Goal: Information Seeking & Learning: Learn about a topic

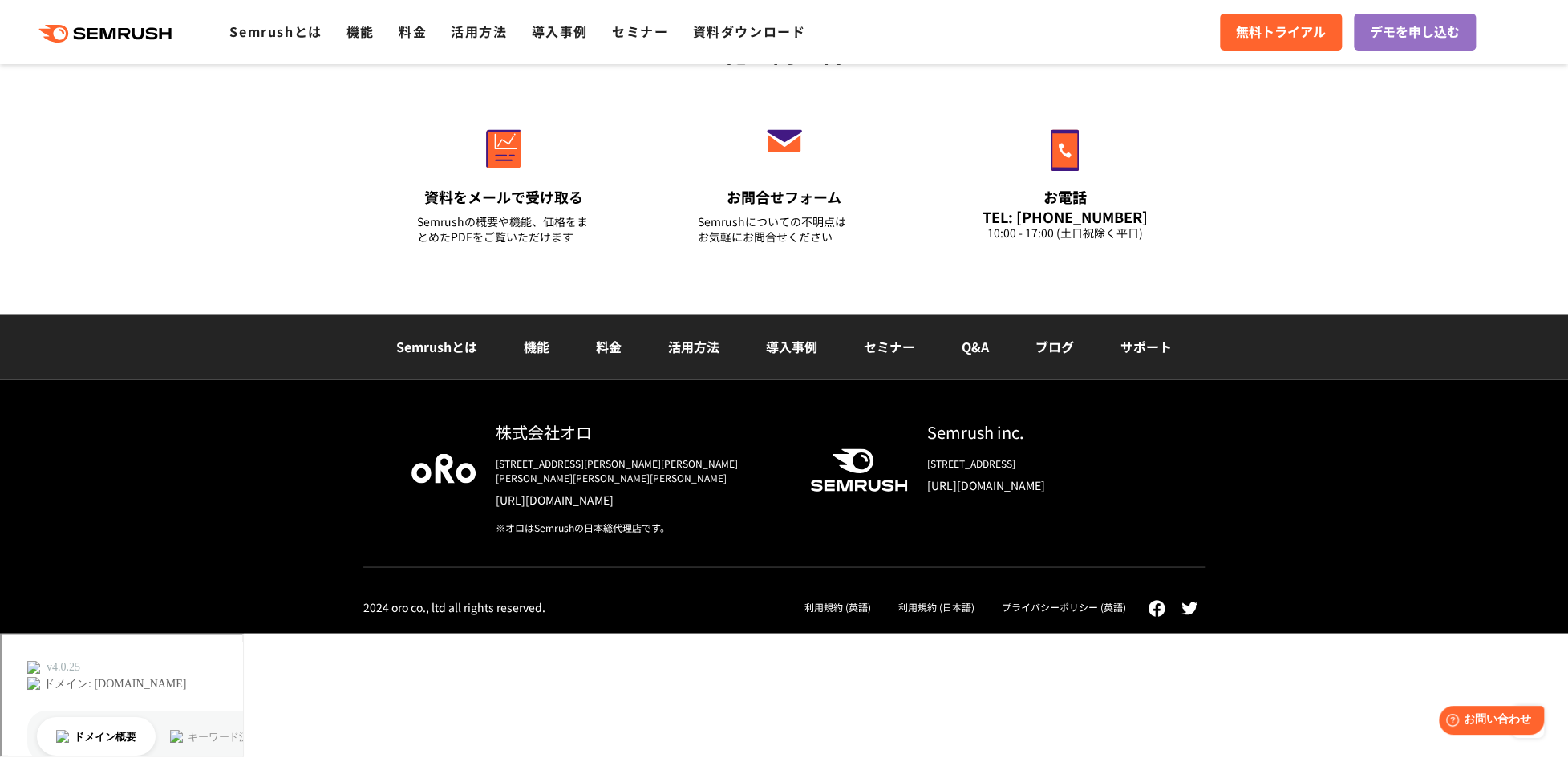
click at [602, 356] on link "料金" at bounding box center [608, 346] width 26 height 19
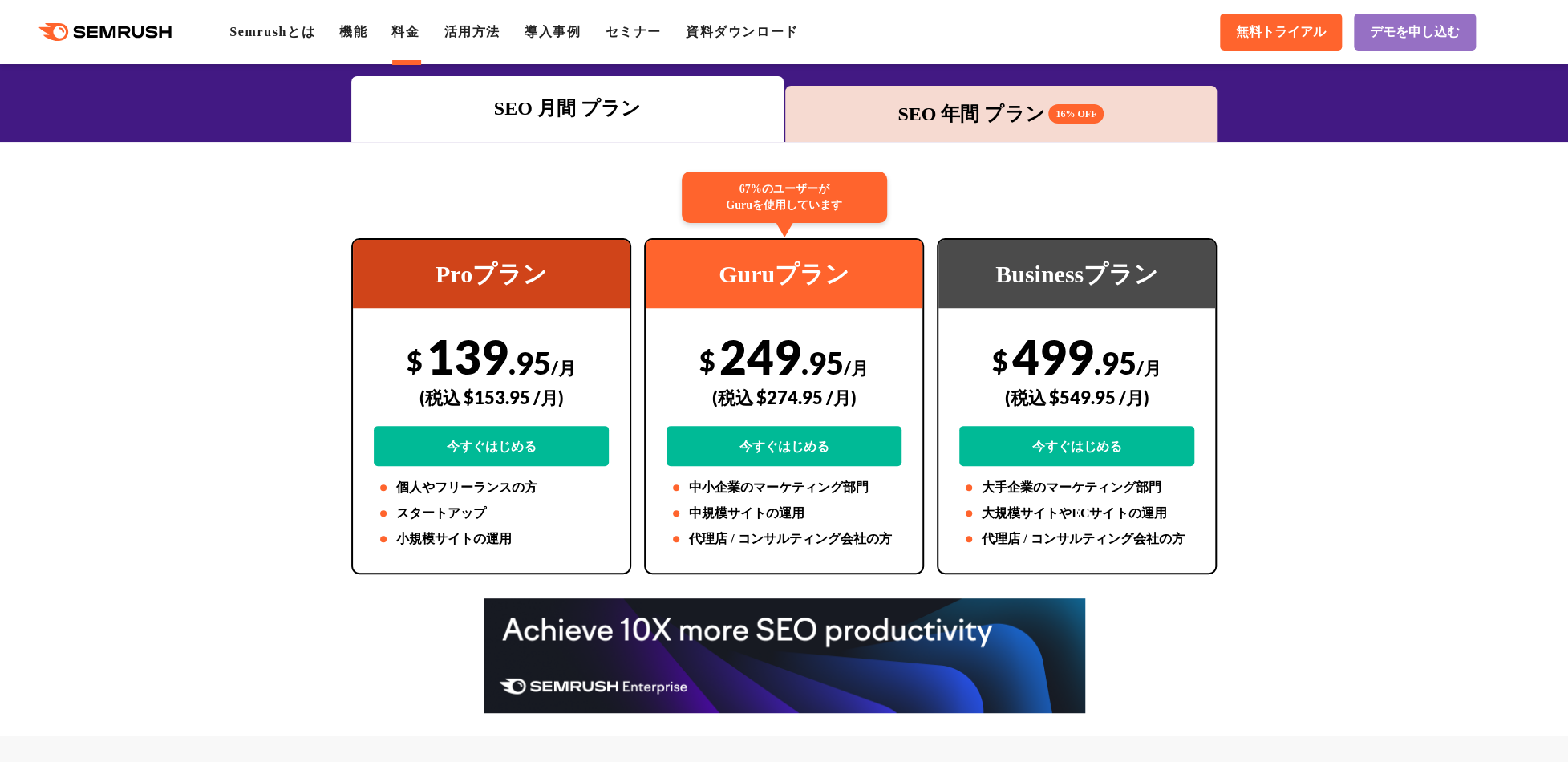
scroll to position [240, 0]
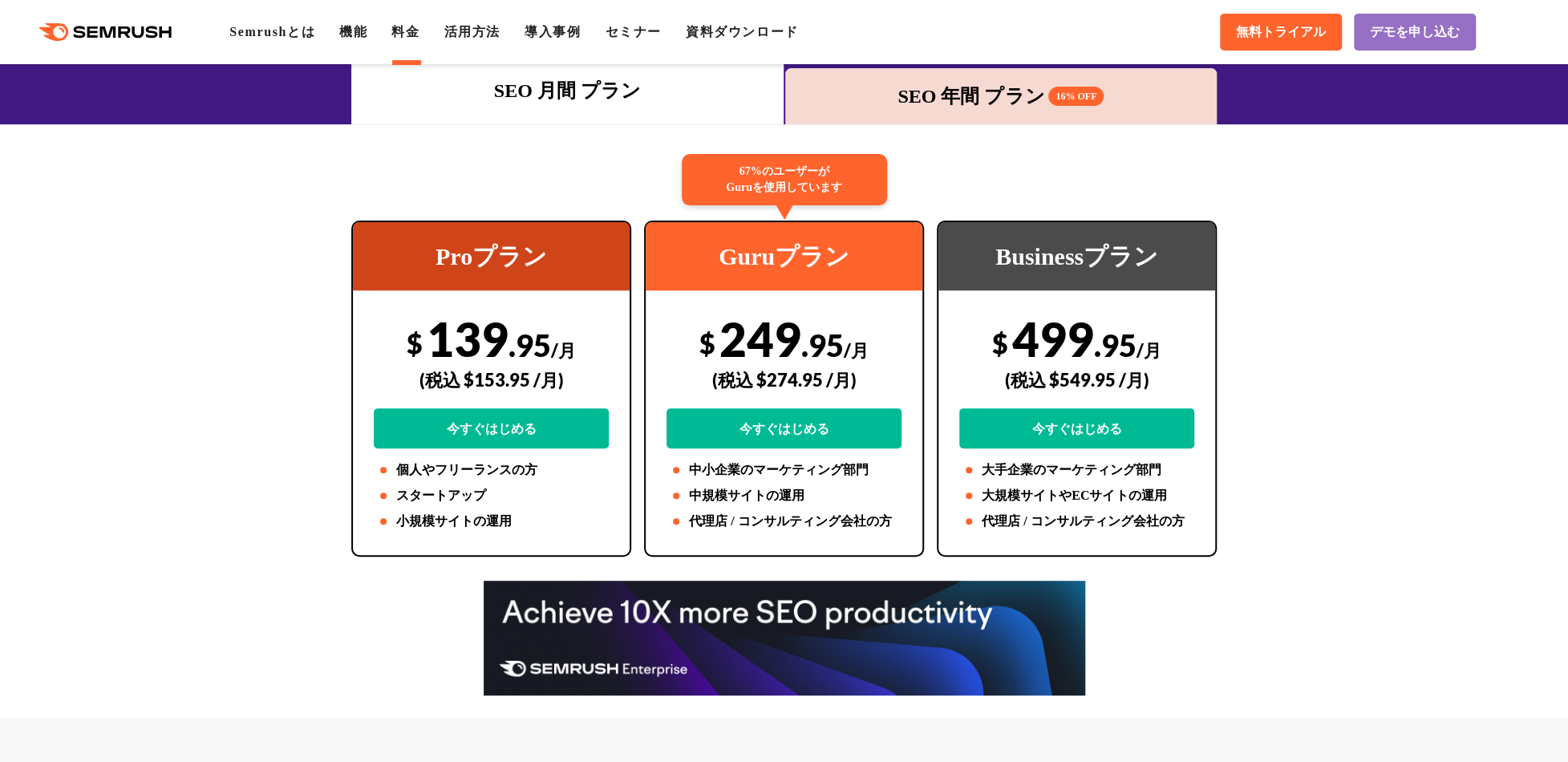
click at [975, 92] on div "SEO 年間 プラン 16% OFF" at bounding box center [1001, 96] width 417 height 29
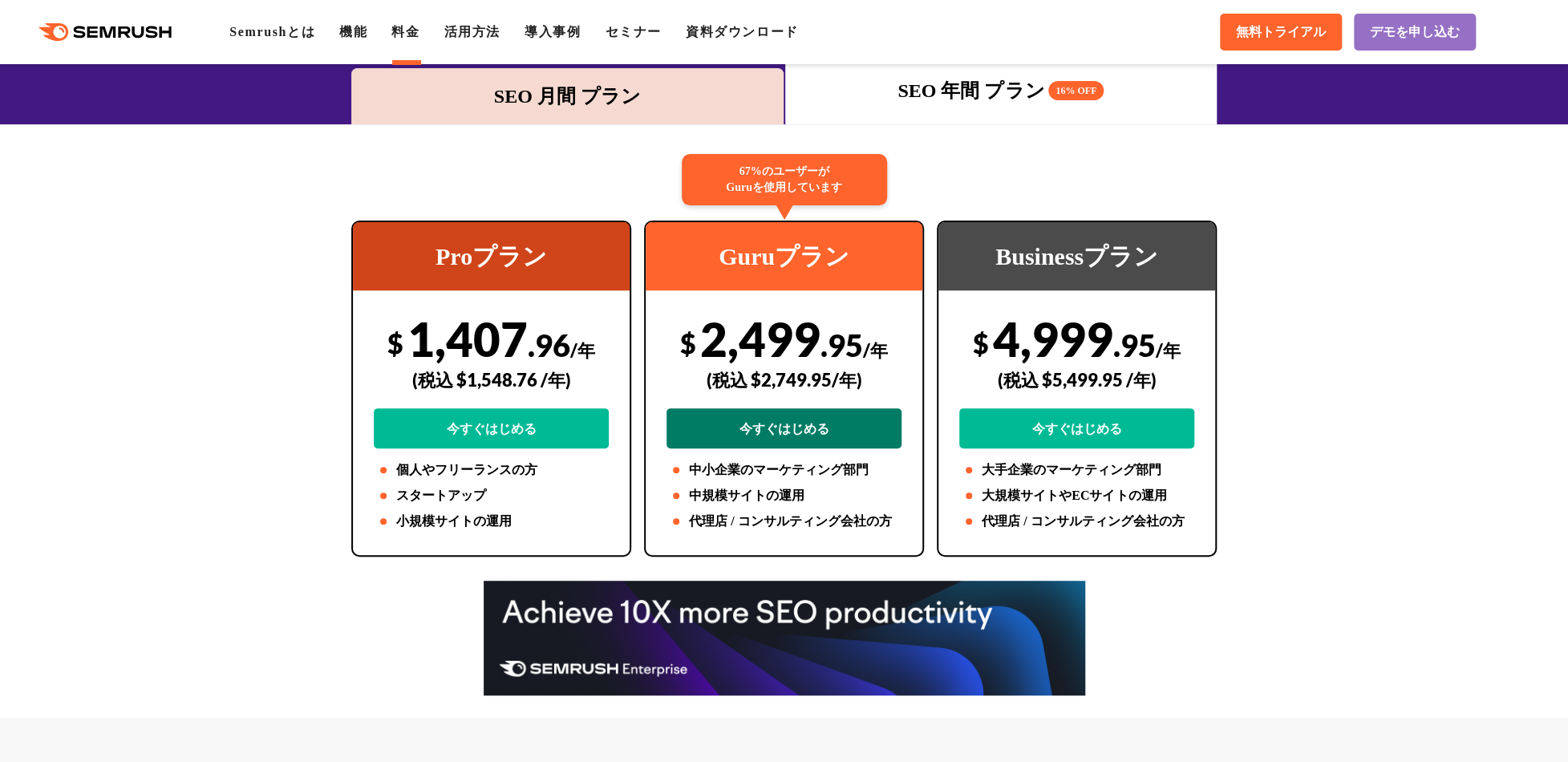
click at [802, 428] on link "今すぐはじめる" at bounding box center [784, 428] width 235 height 40
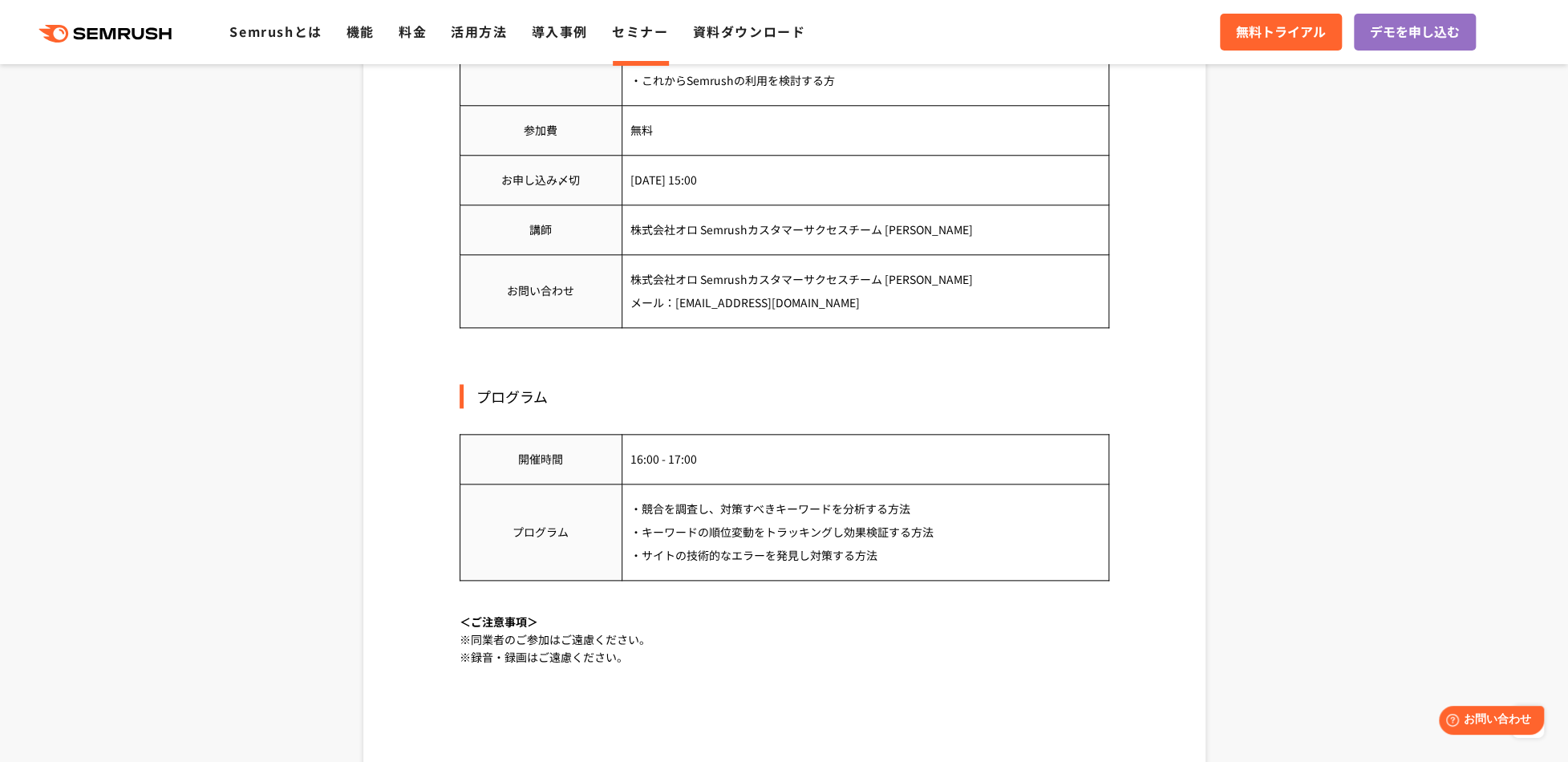
scroll to position [1043, 0]
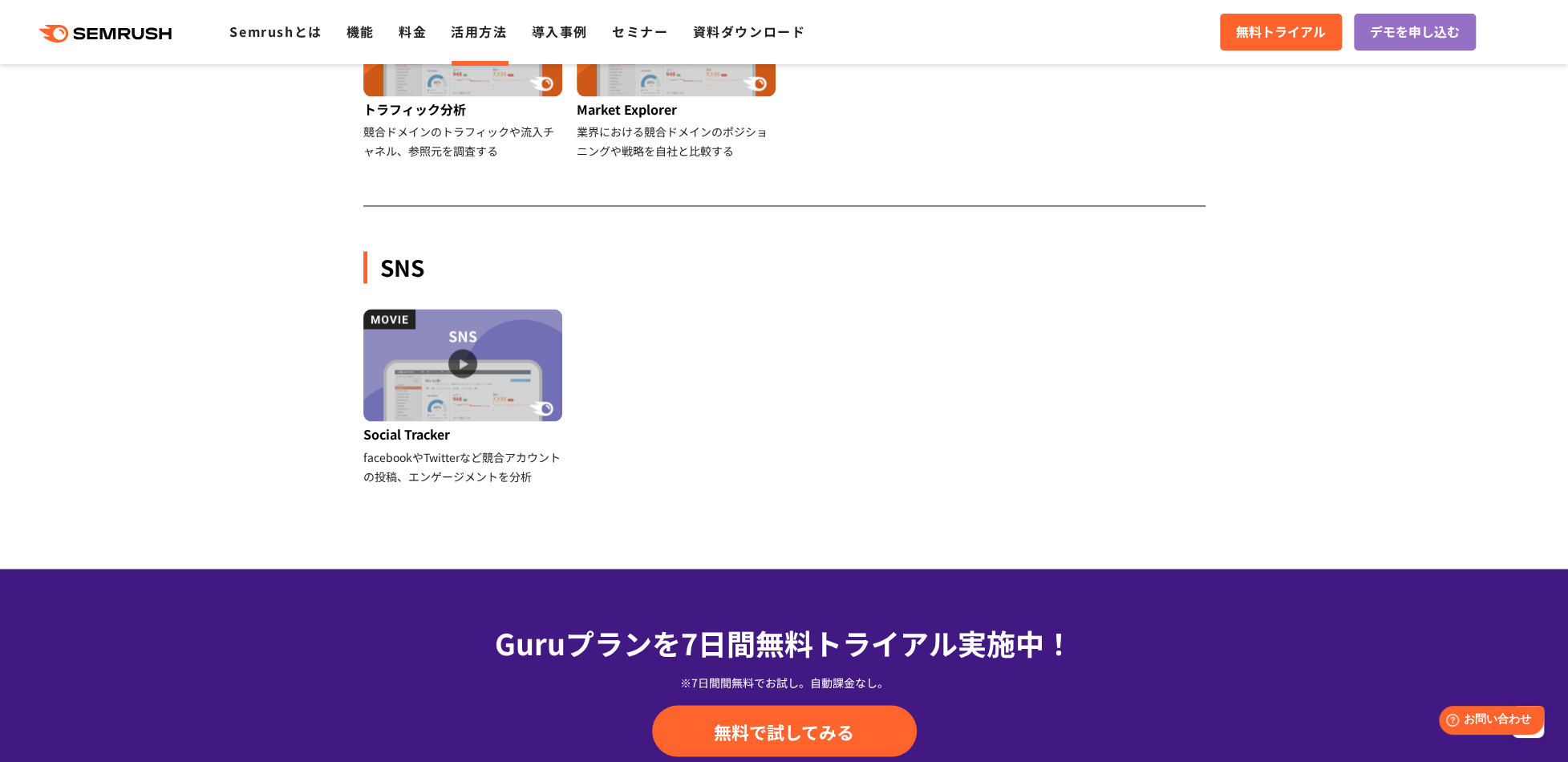
scroll to position [1684, 0]
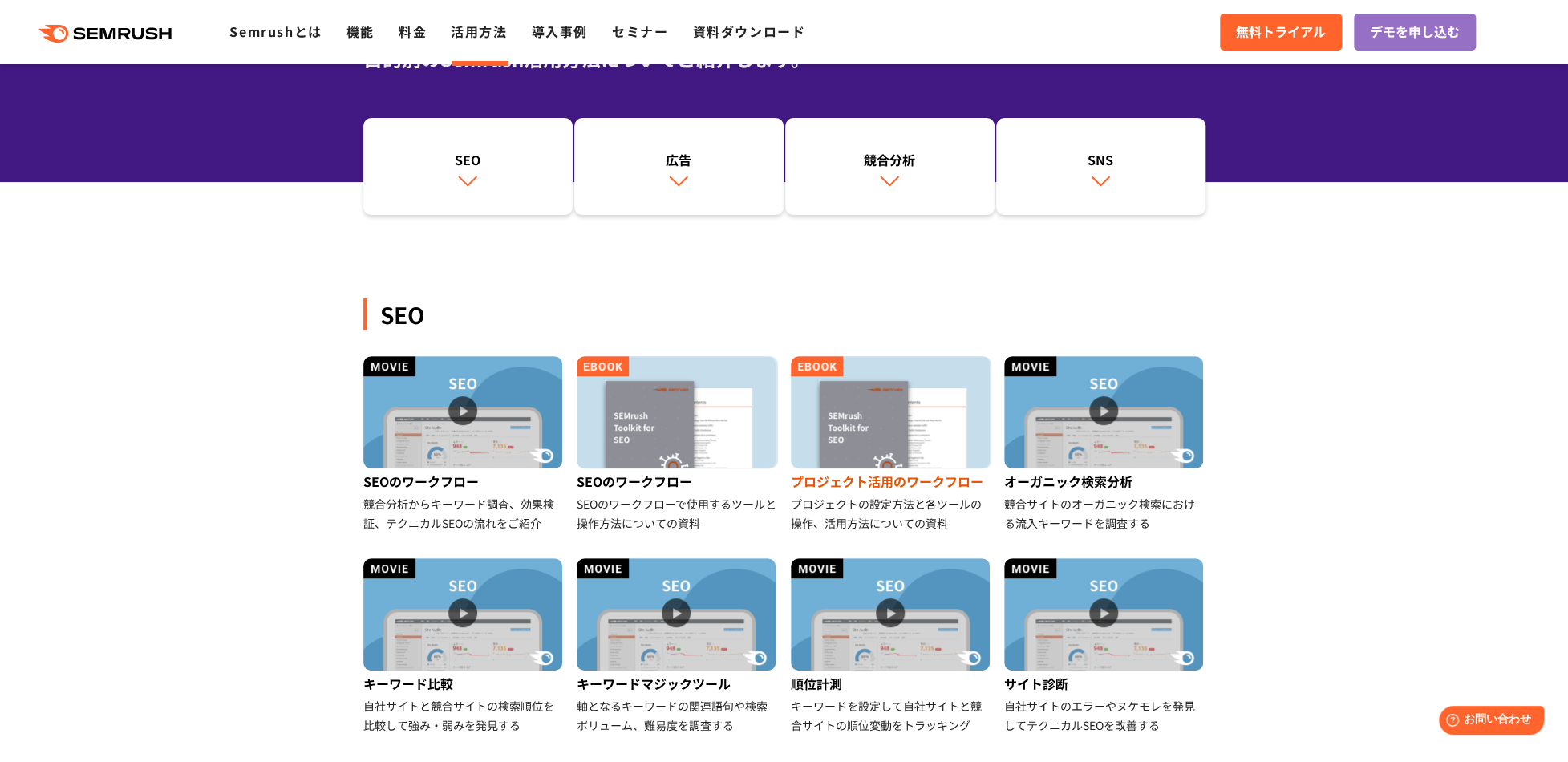
scroll to position [240, 0]
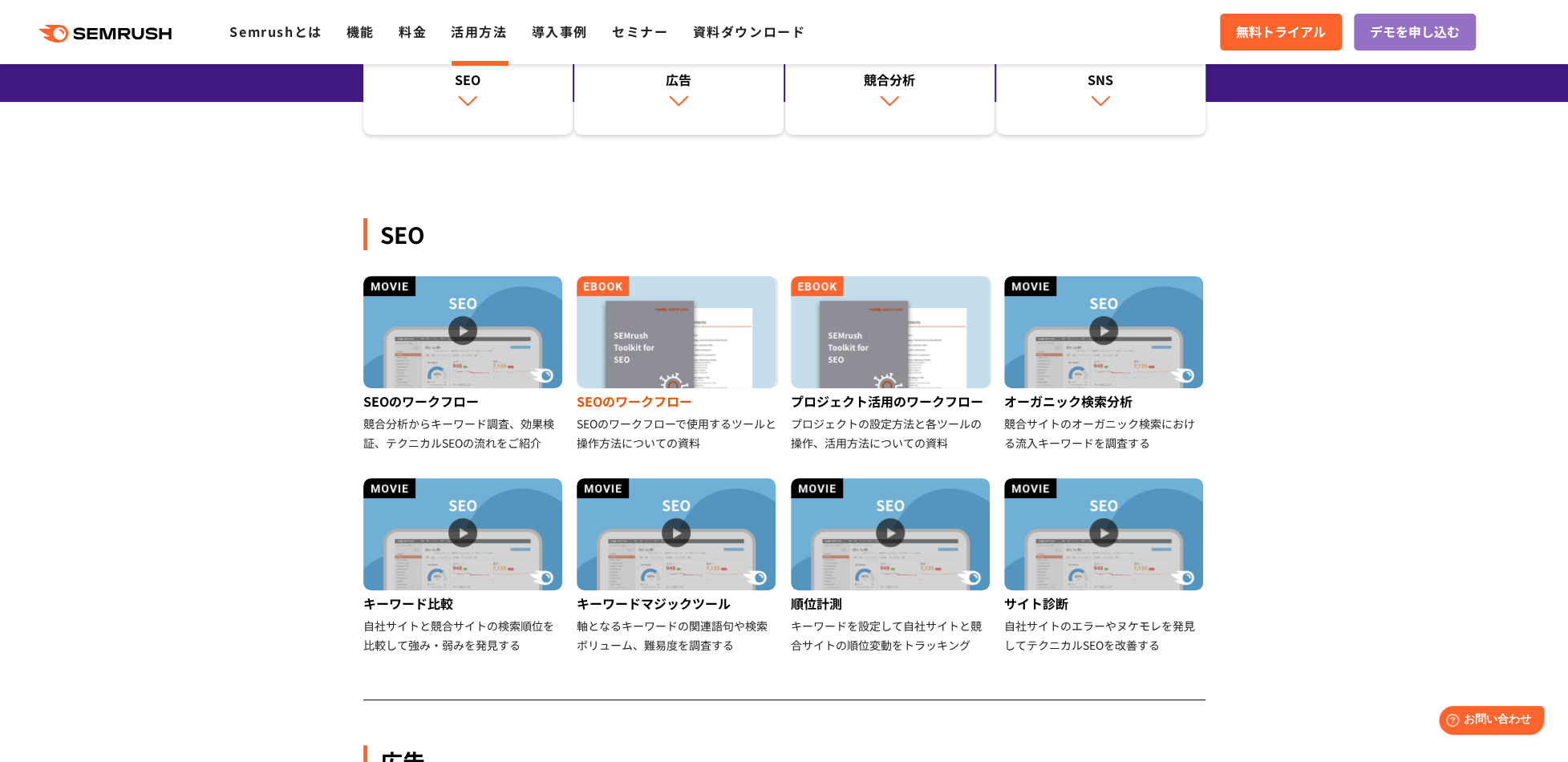
click at [705, 353] on img at bounding box center [676, 332] width 199 height 113
click at [932, 334] on img at bounding box center [889, 332] width 199 height 113
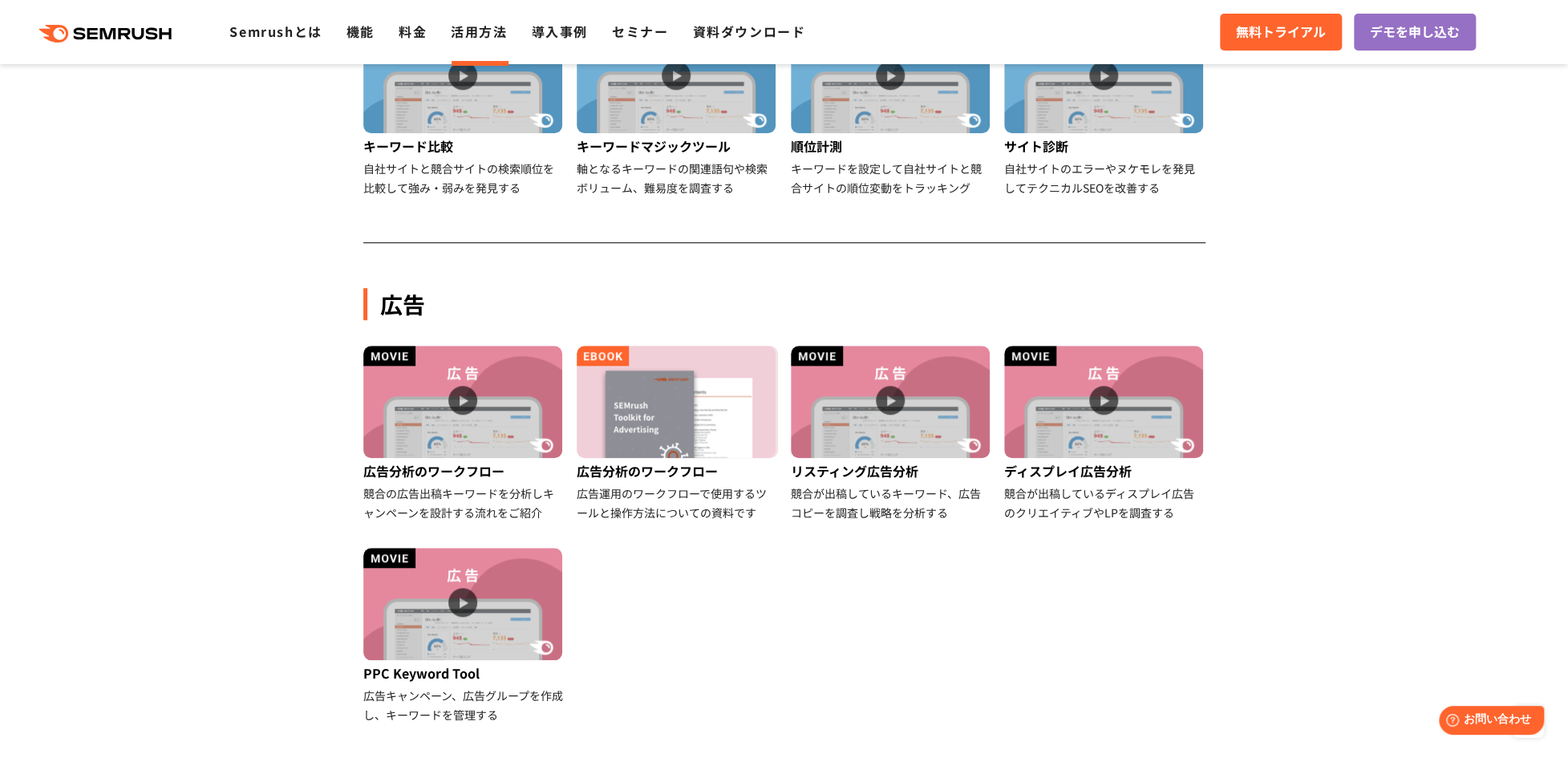
scroll to position [722, 0]
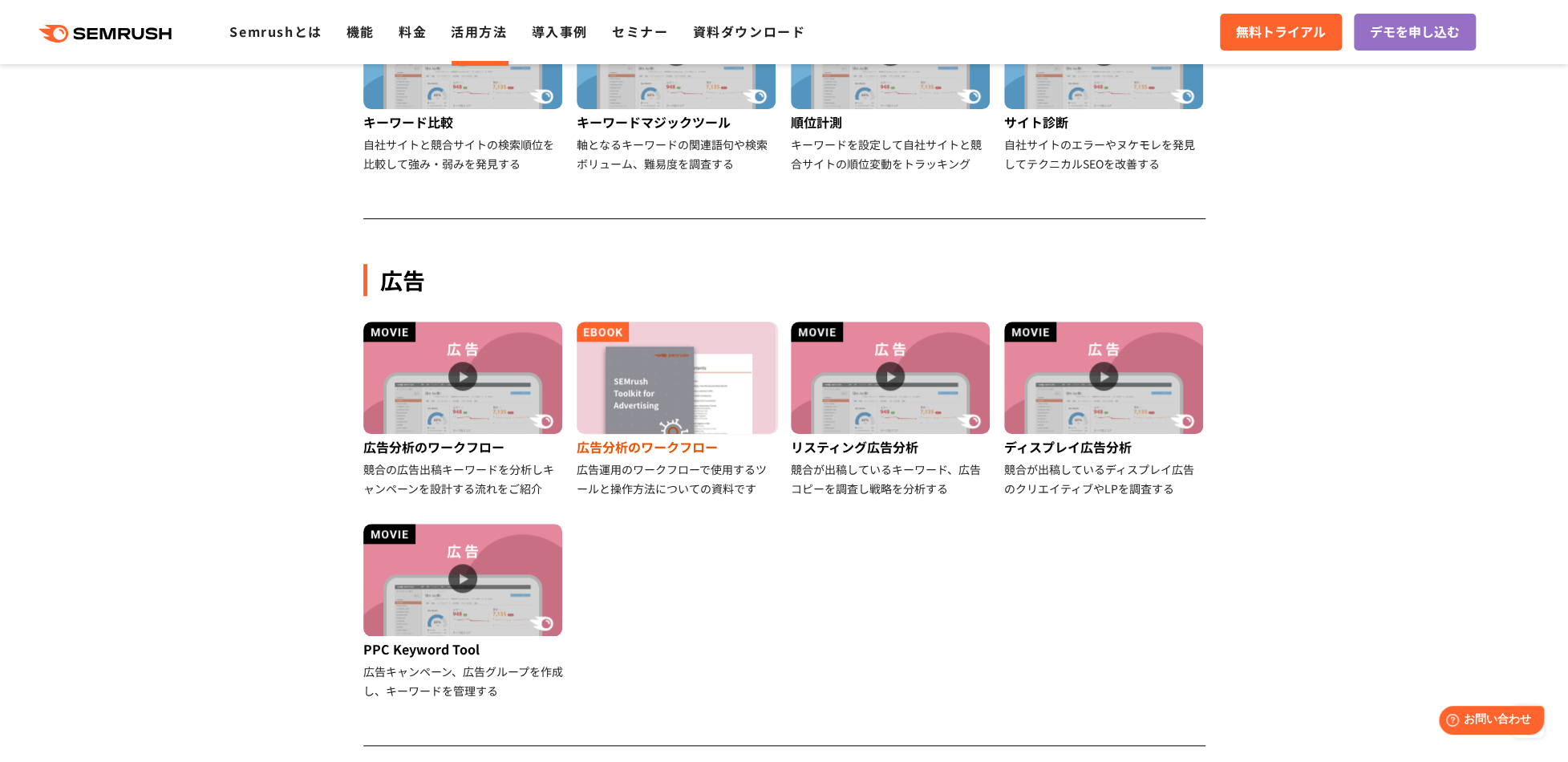
click at [713, 394] on img at bounding box center [676, 378] width 199 height 113
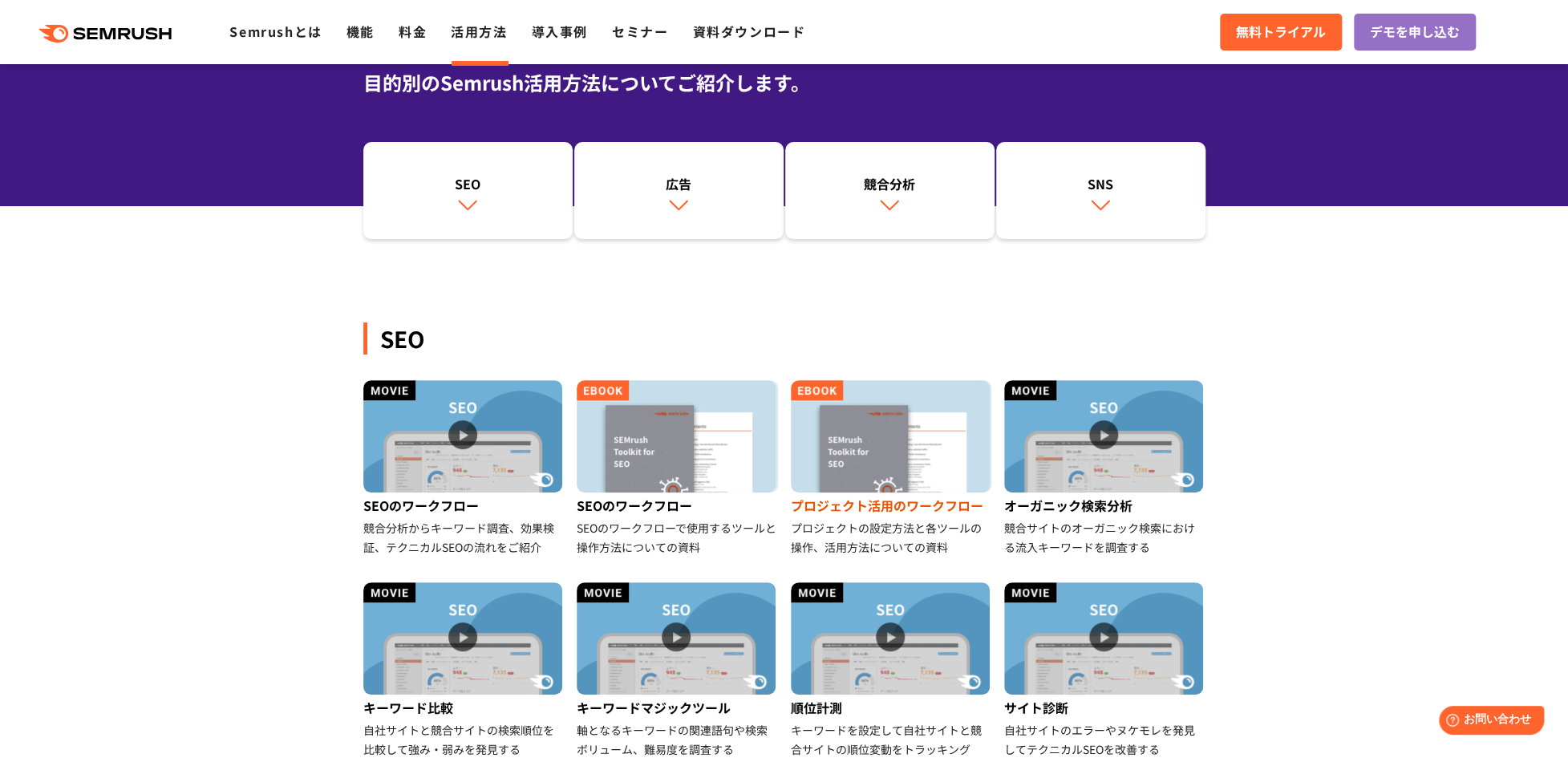
scroll to position [160, 0]
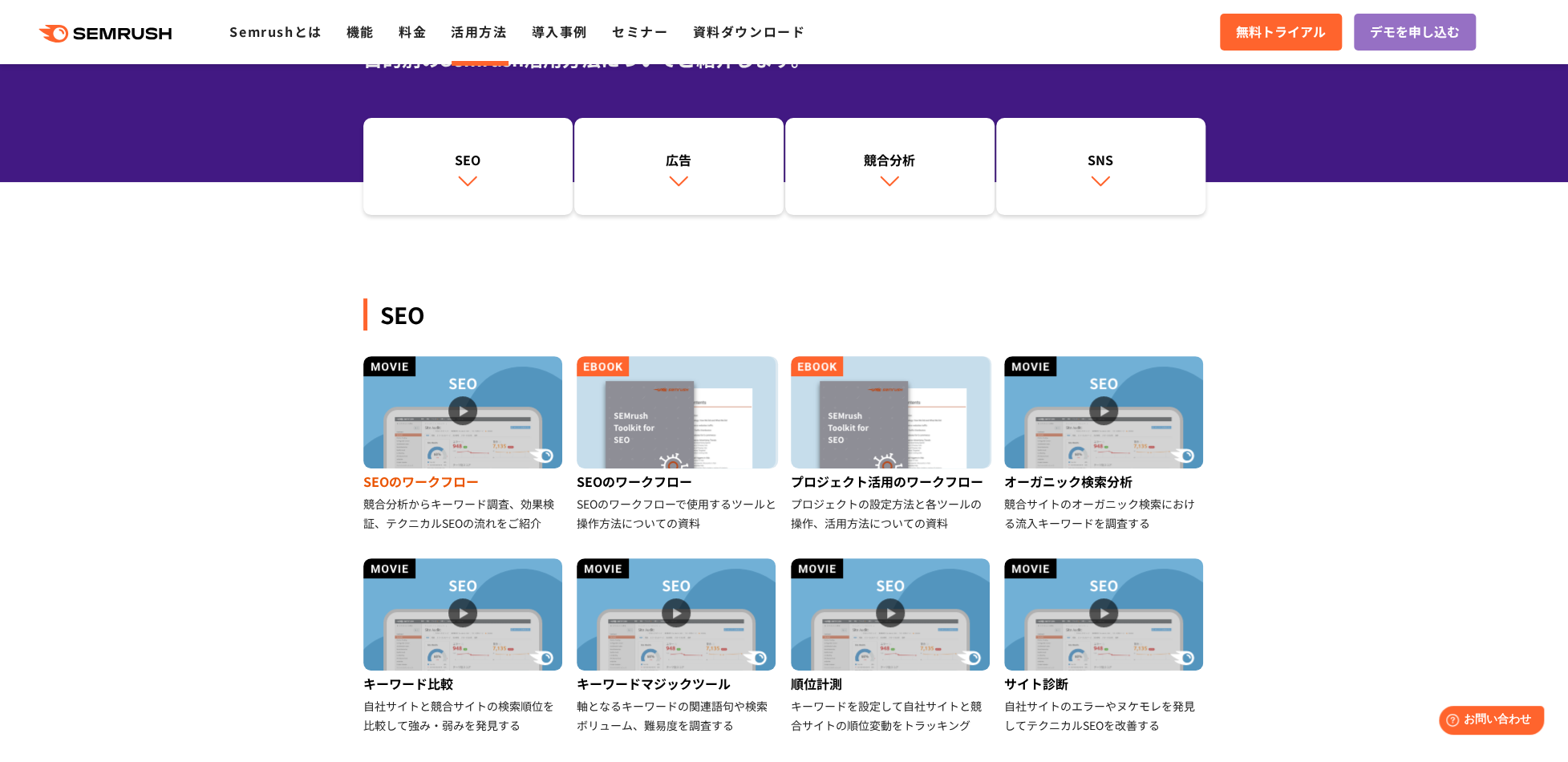
click at [466, 430] on img at bounding box center [463, 413] width 199 height 113
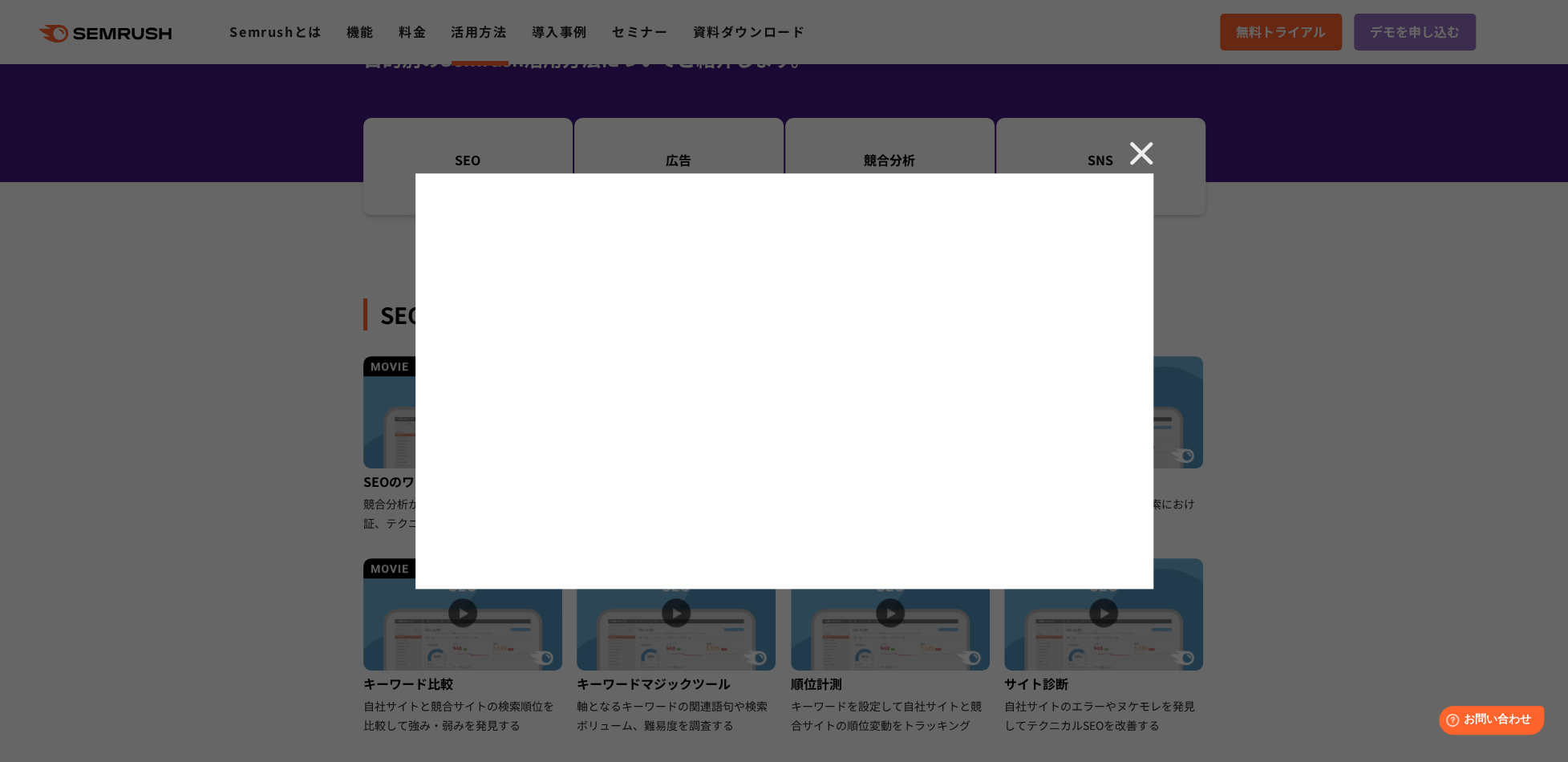
click at [1138, 151] on img at bounding box center [1141, 153] width 24 height 24
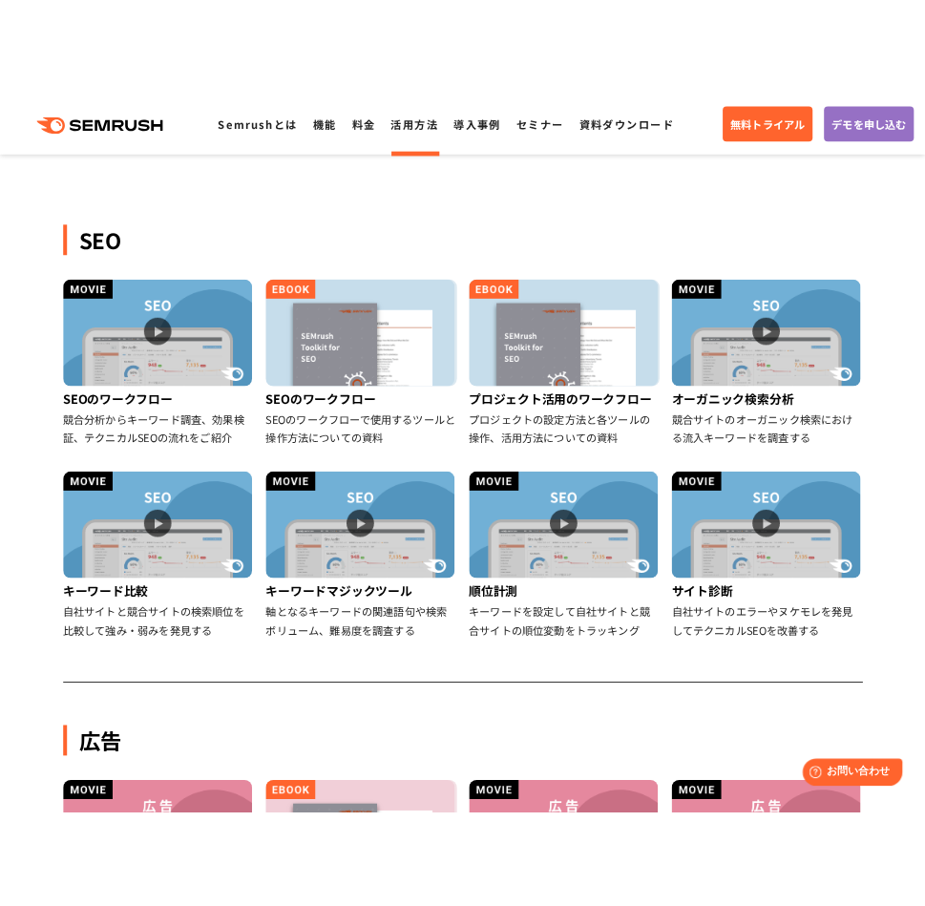
scroll to position [353, 0]
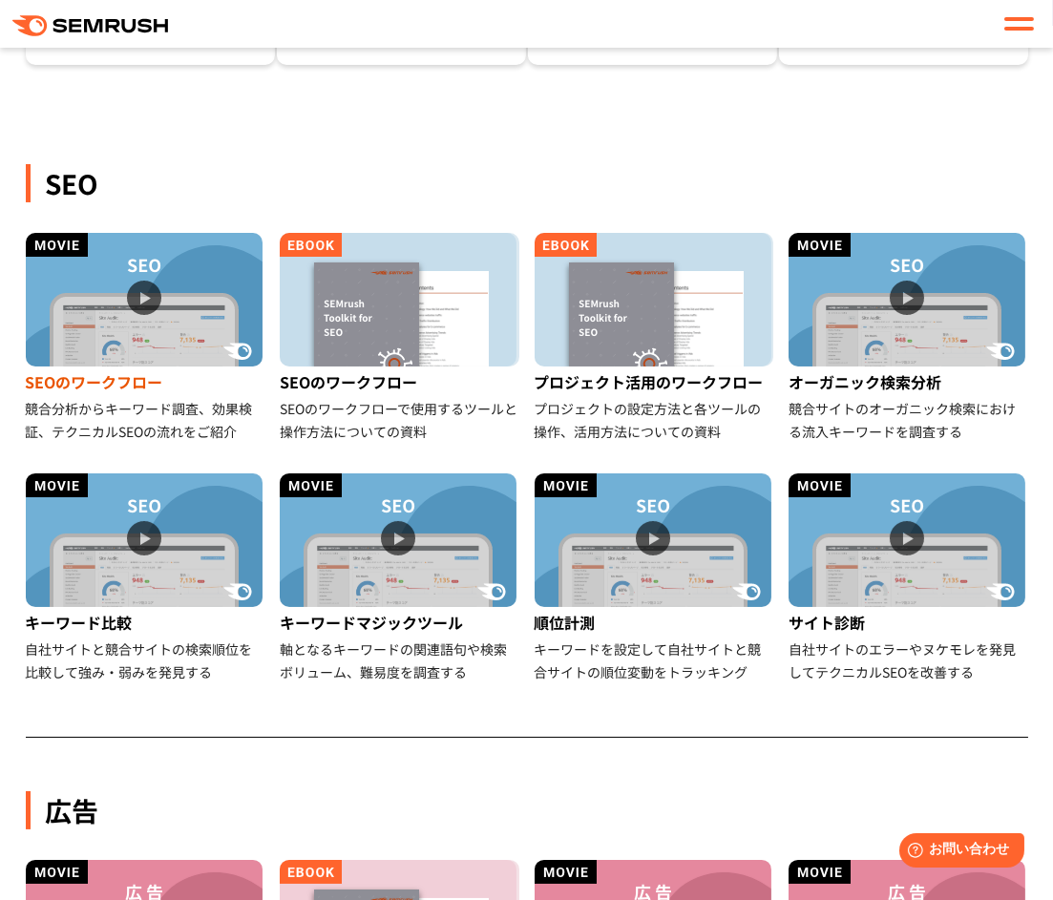
click at [136, 302] on img at bounding box center [144, 300] width 237 height 134
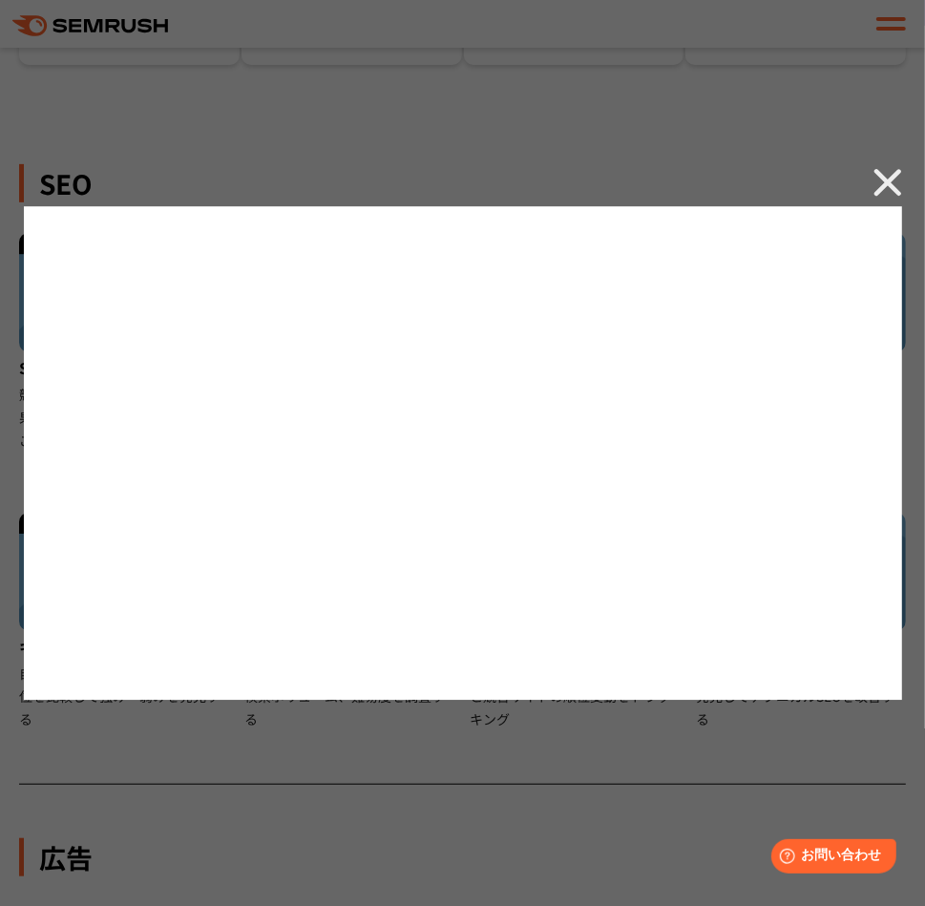
click at [907, 185] on div at bounding box center [462, 453] width 925 height 906
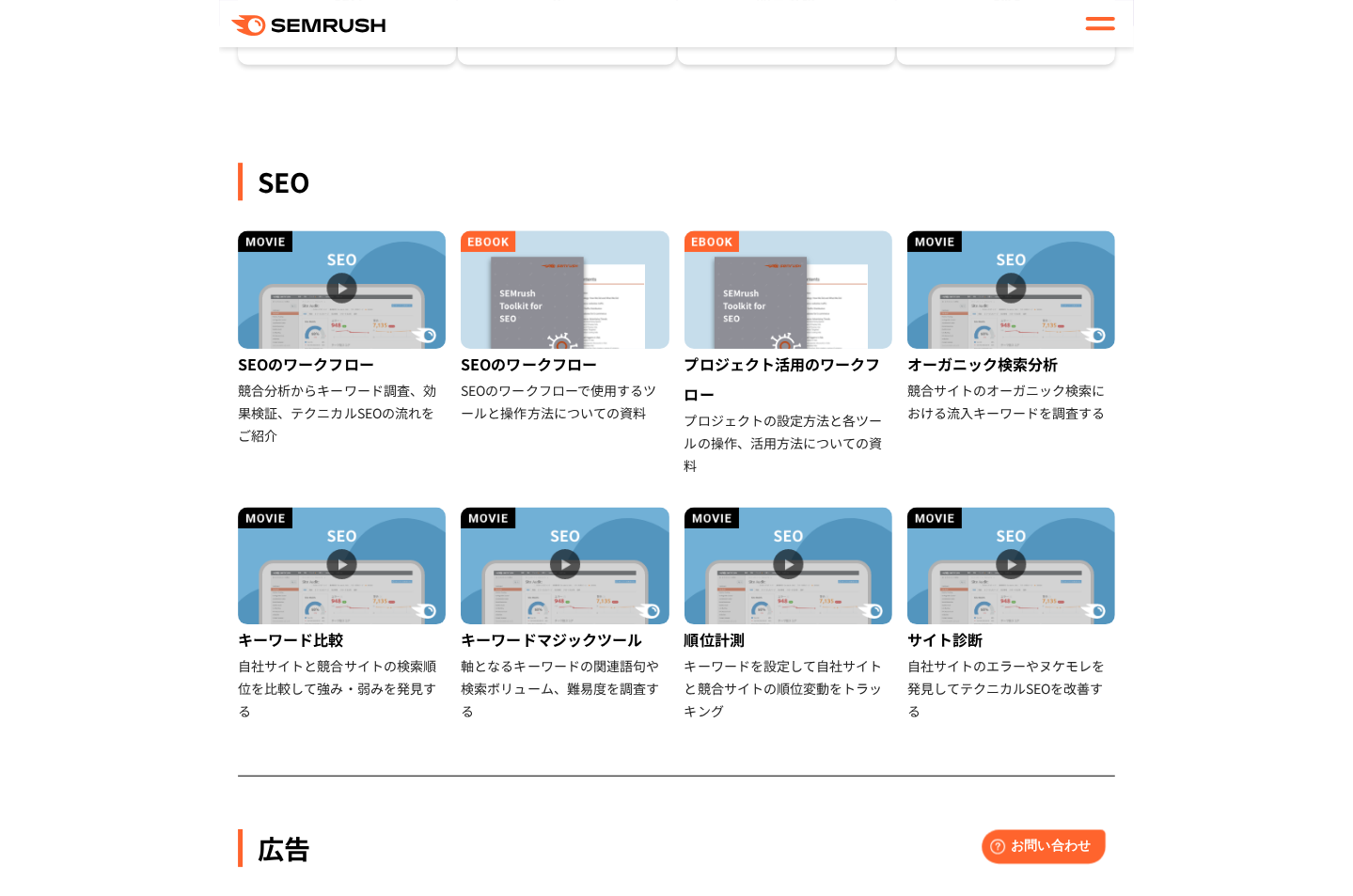
scroll to position [376, 0]
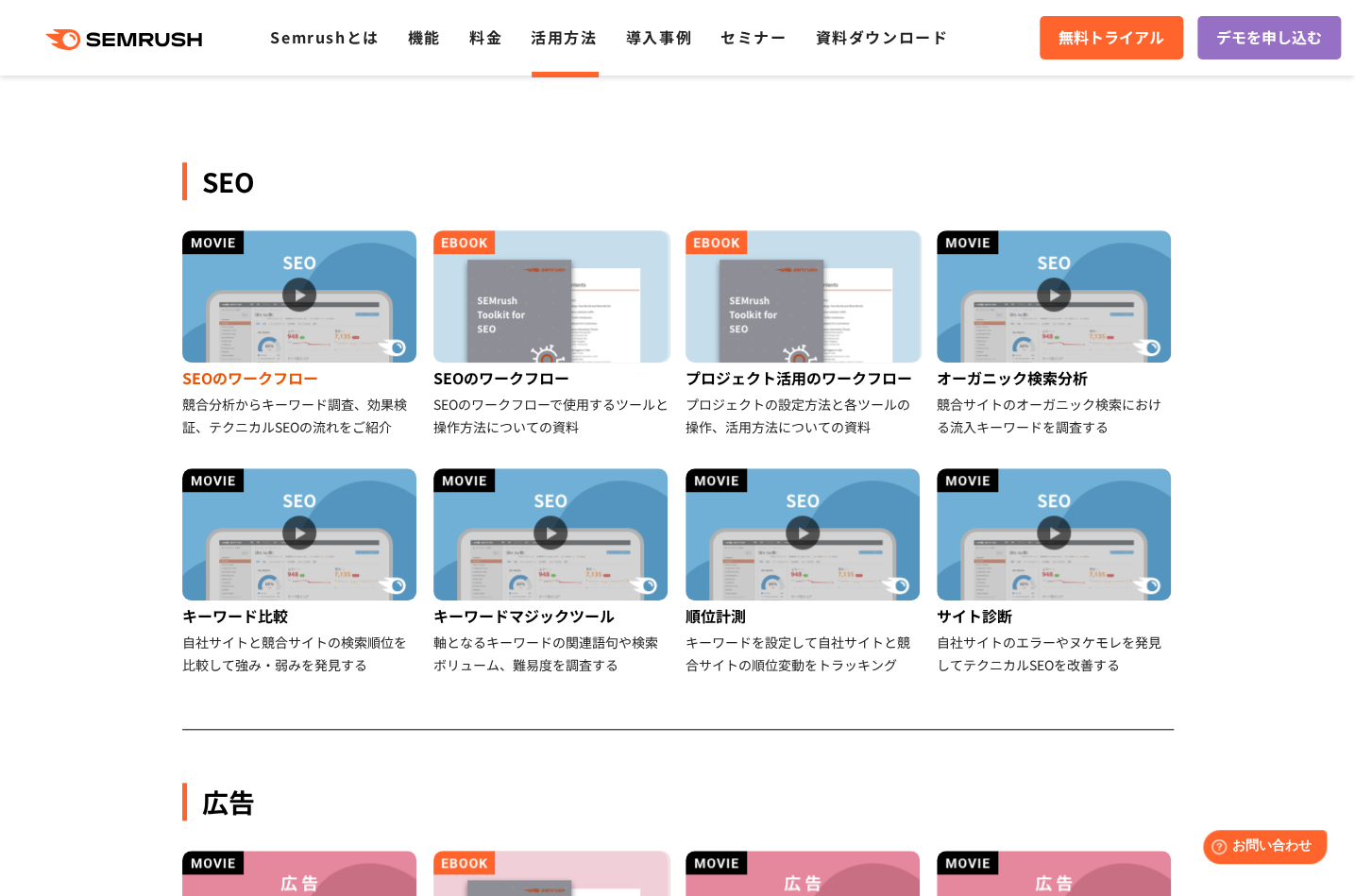
click at [318, 282] on img at bounding box center [299, 297] width 234 height 133
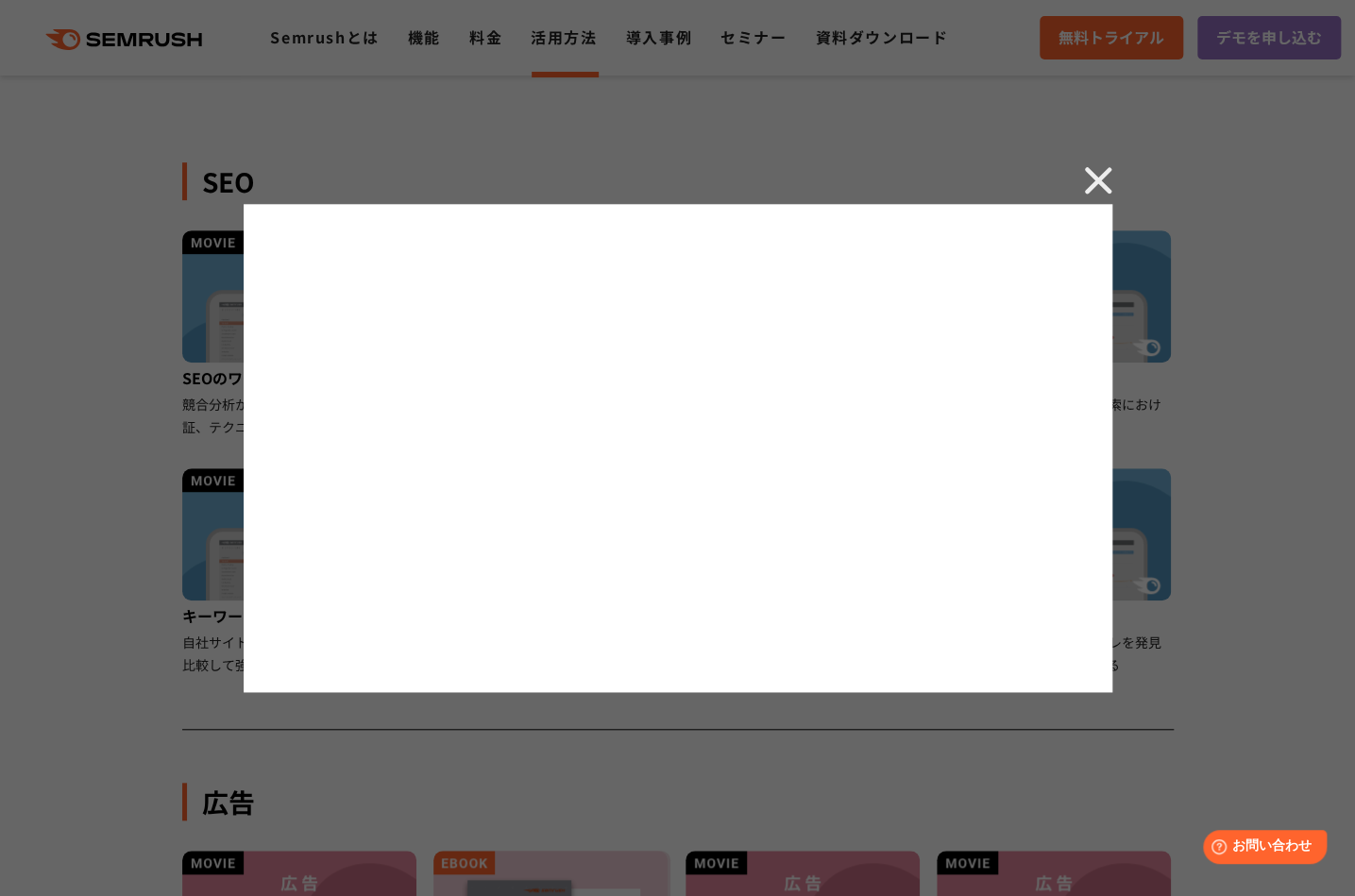
click at [1098, 179] on img at bounding box center [1098, 180] width 29 height 29
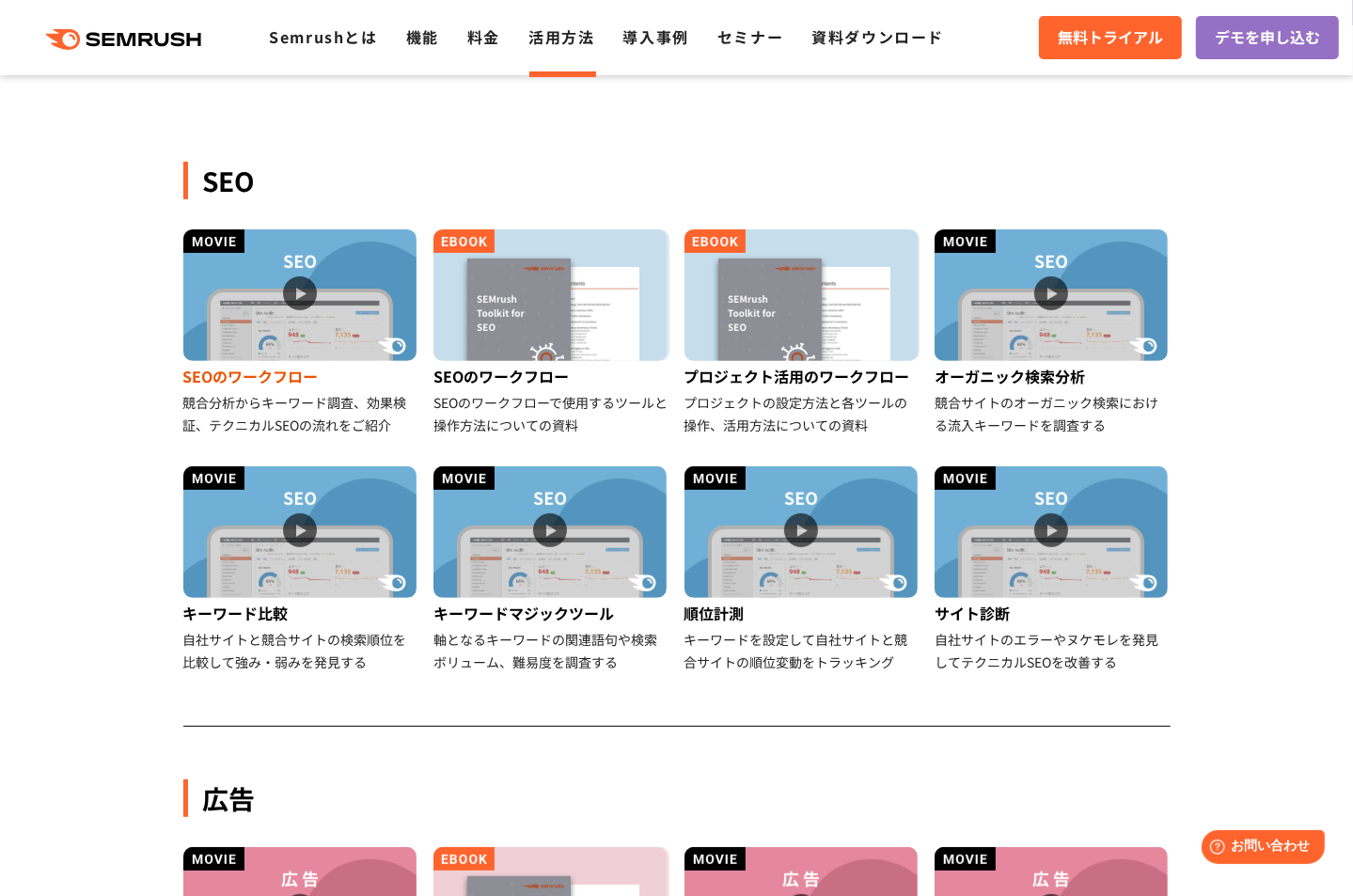
click at [293, 300] on img at bounding box center [299, 295] width 233 height 132
